Goal: Browse casually

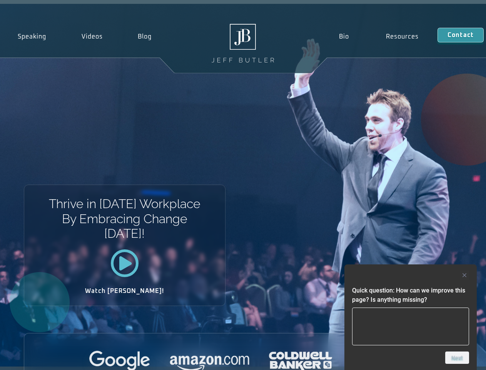
click at [243, 185] on div "Thrive in [DATE] Workplace By Embracing Change [DATE]! Watch [PERSON_NAME]!" at bounding box center [243, 185] width 486 height 362
click at [411, 275] on div at bounding box center [410, 274] width 117 height 9
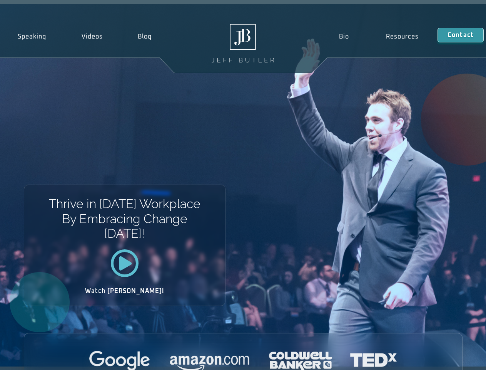
click at [457, 357] on div at bounding box center [243, 360] width 438 height 21
